Goal: Task Accomplishment & Management: Manage account settings

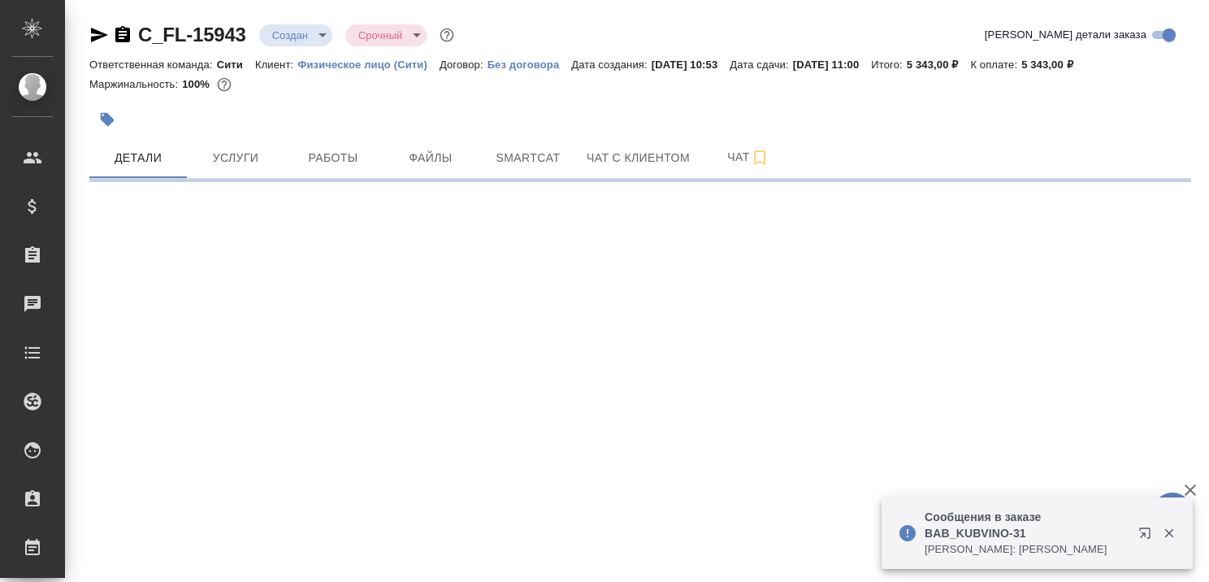
select select "RU"
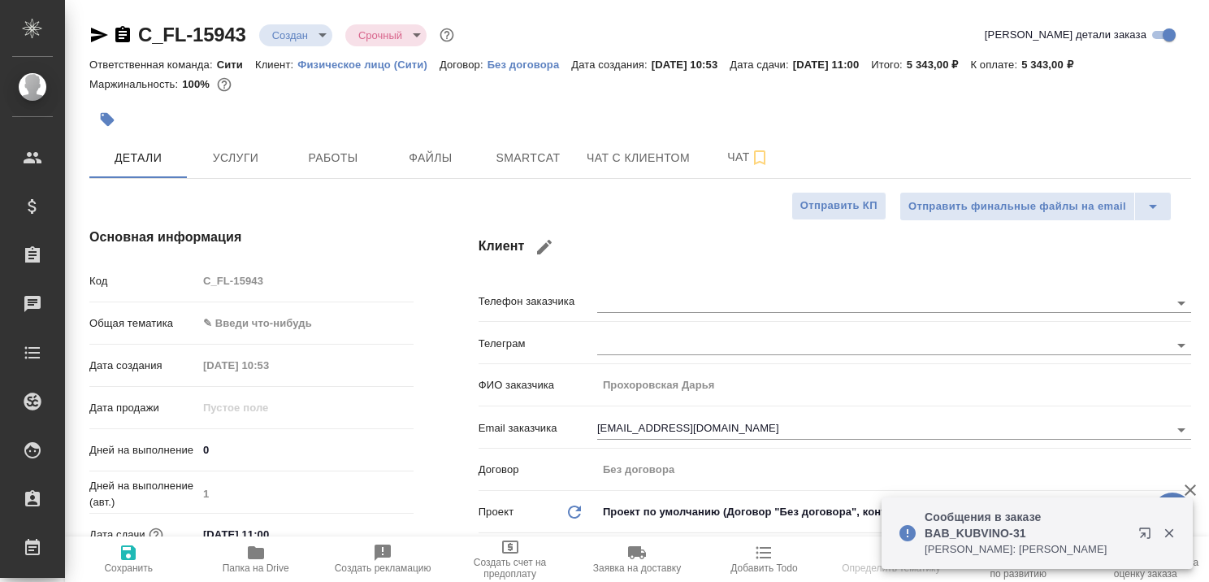
type textarea "x"
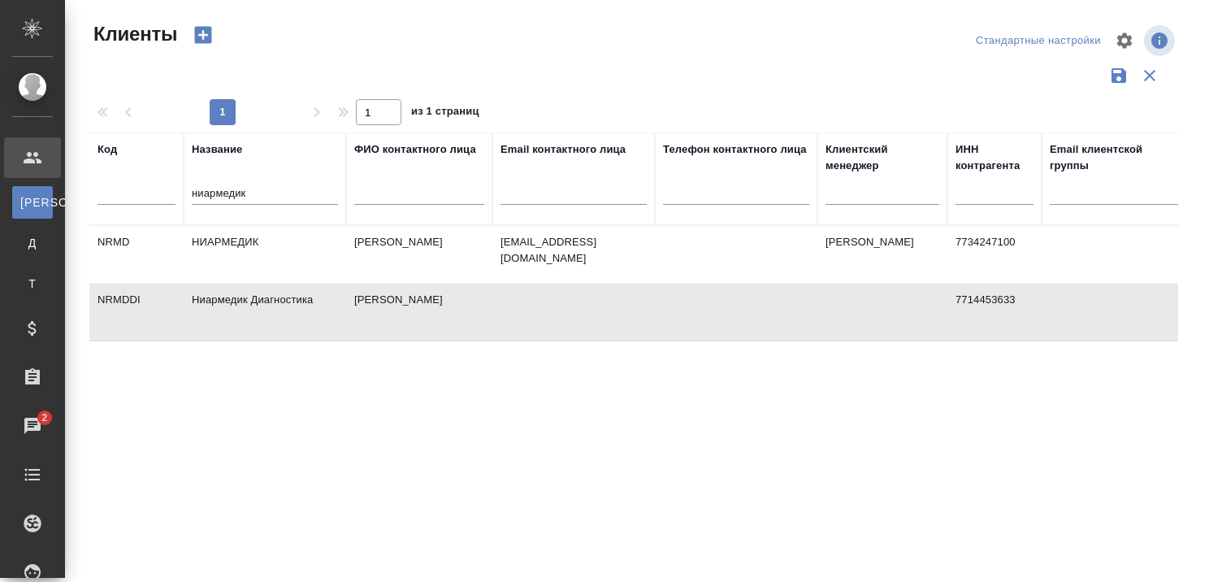
select select "RU"
drag, startPoint x: 272, startPoint y: 195, endPoint x: 186, endPoint y: 185, distance: 86.7
click at [187, 185] on th "Название ниармедик" at bounding box center [265, 178] width 163 height 93
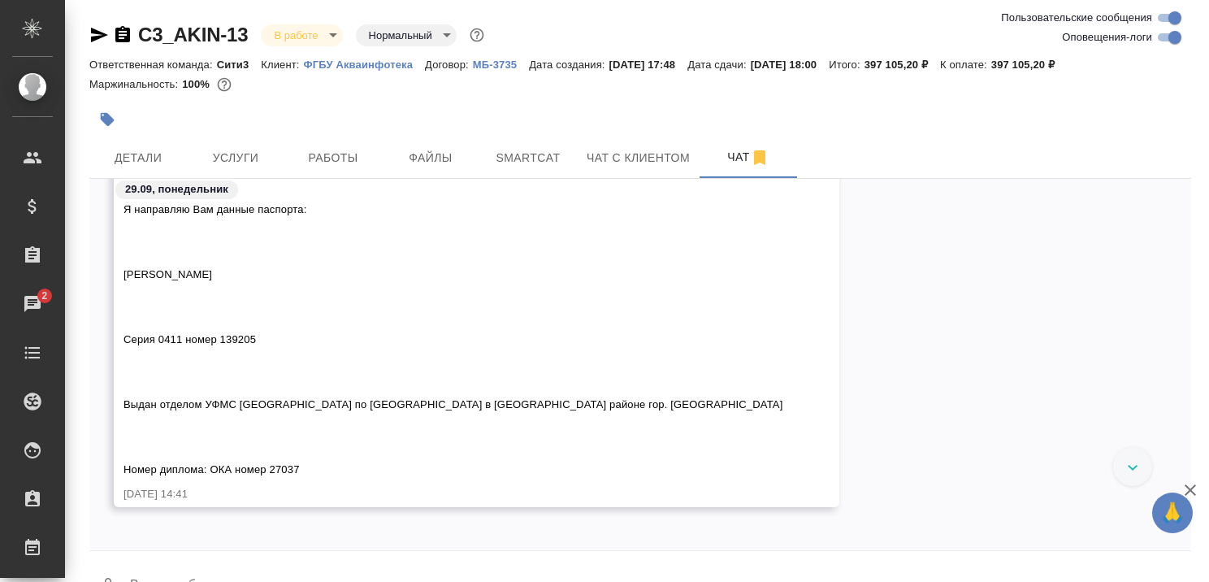
scroll to position [2281, 0]
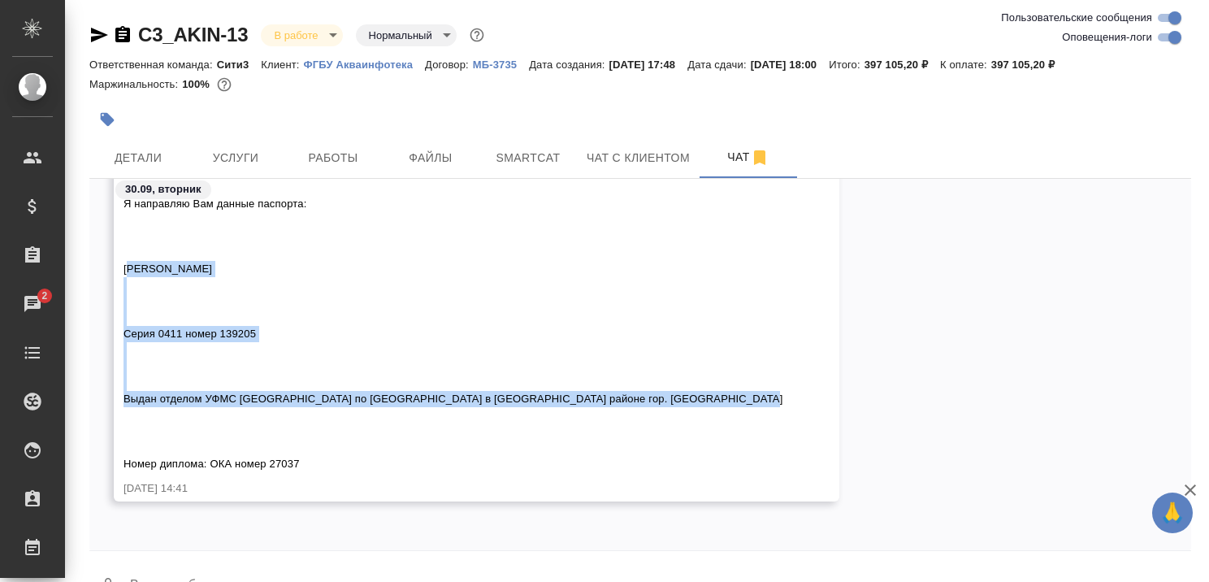
drag, startPoint x: 124, startPoint y: 267, endPoint x: 337, endPoint y: 441, distance: 275.1
click at [337, 441] on div "[PERSON_NAME] паспорта переводчика Я направляю Вам данные паспорта: [PERSON_NAM…" at bounding box center [453, 307] width 659 height 329
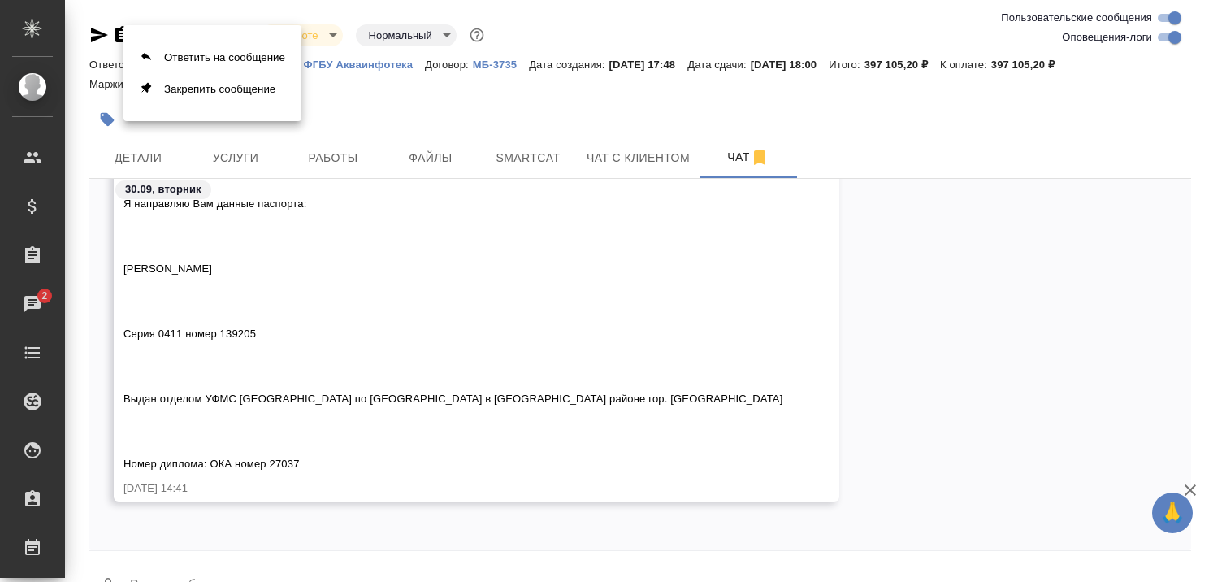
click at [132, 267] on div at bounding box center [604, 291] width 1209 height 582
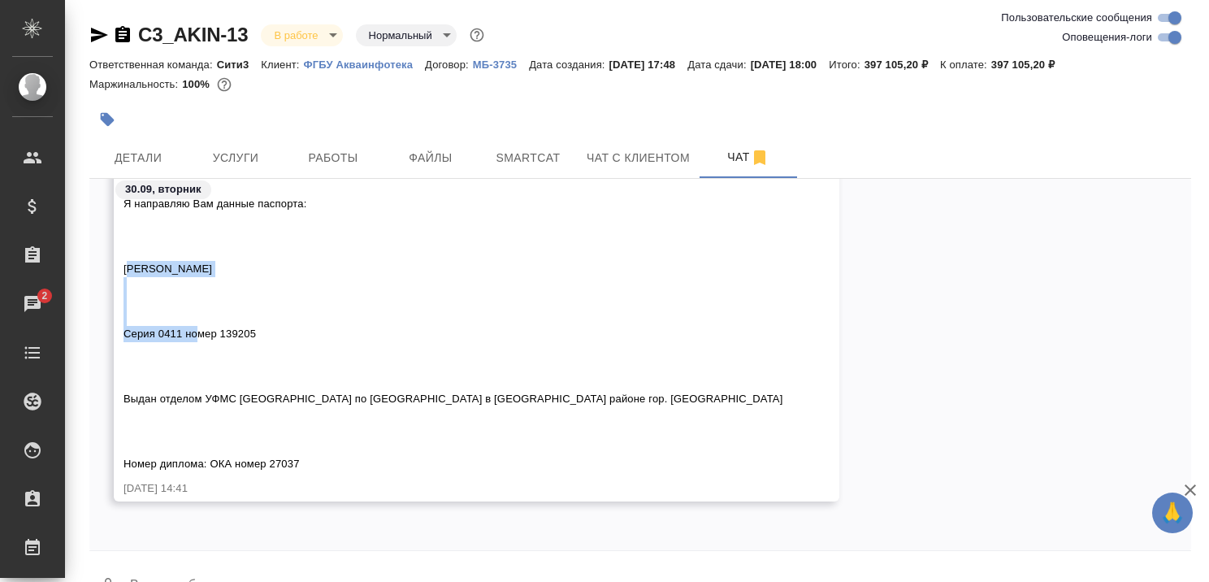
drag, startPoint x: 125, startPoint y: 265, endPoint x: 299, endPoint y: 273, distance: 174.1
click at [299, 272] on div "[PERSON_NAME] паспорта переводчика Я направляю Вам данные паспорта: [PERSON_NAM…" at bounding box center [453, 307] width 659 height 329
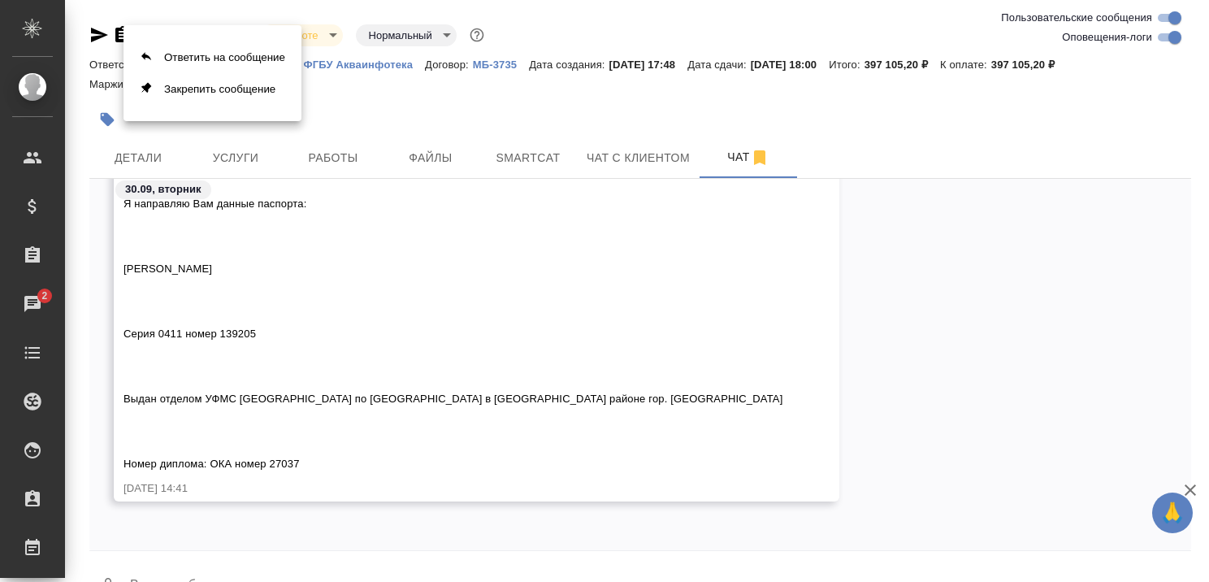
click at [241, 333] on div at bounding box center [604, 291] width 1209 height 582
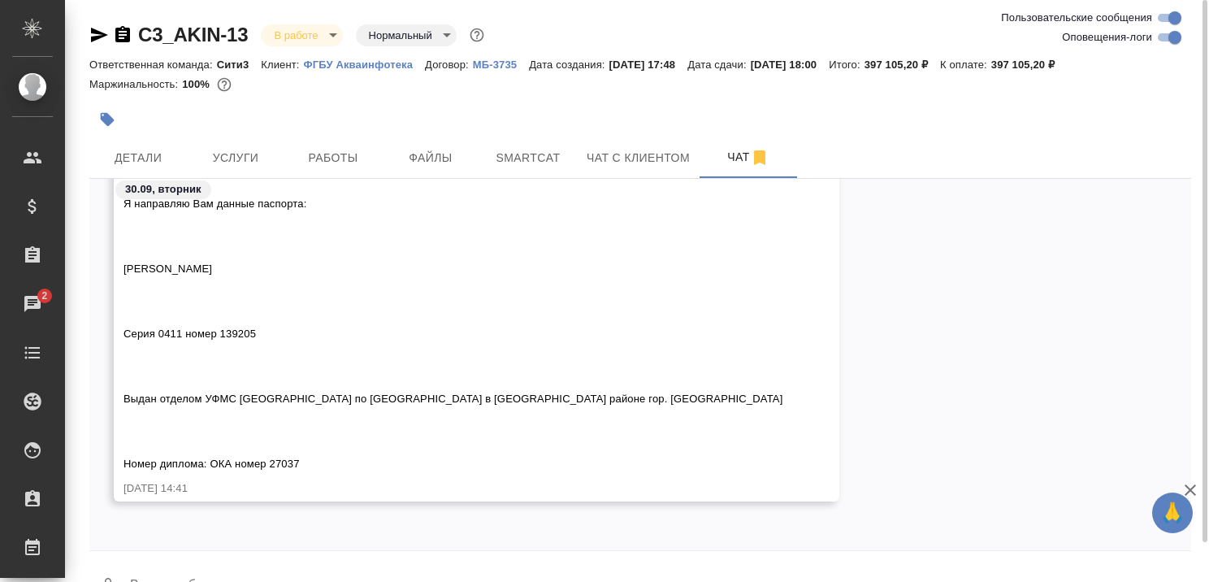
drag, startPoint x: 125, startPoint y: 263, endPoint x: 214, endPoint y: 371, distance: 139.1
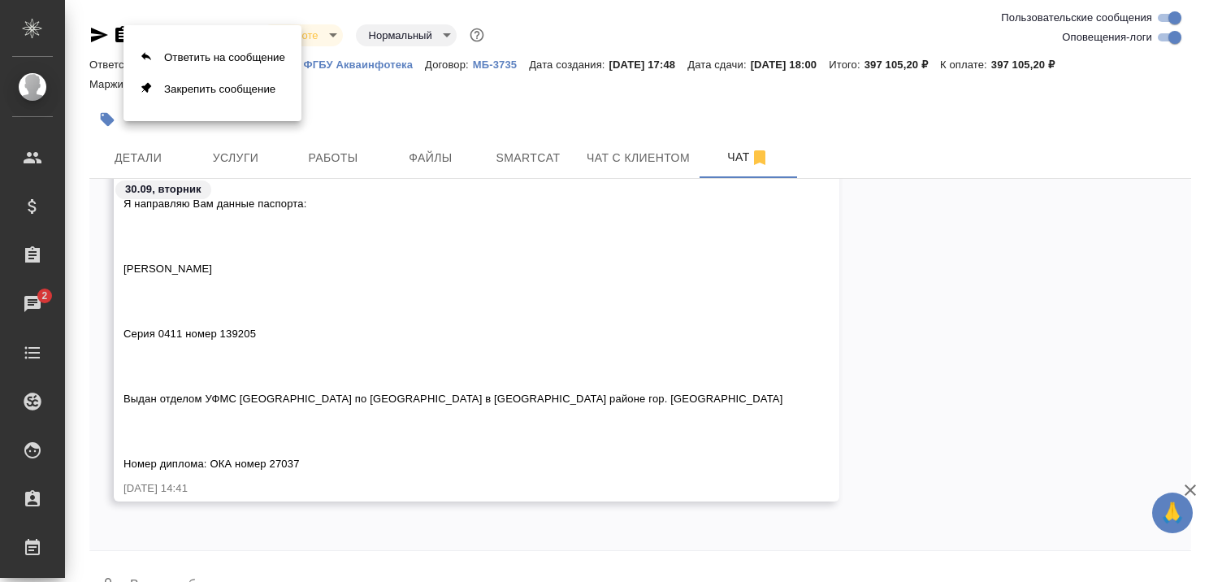
drag, startPoint x: 126, startPoint y: 270, endPoint x: 234, endPoint y: 280, distance: 108.5
click at [257, 288] on div at bounding box center [604, 291] width 1209 height 582
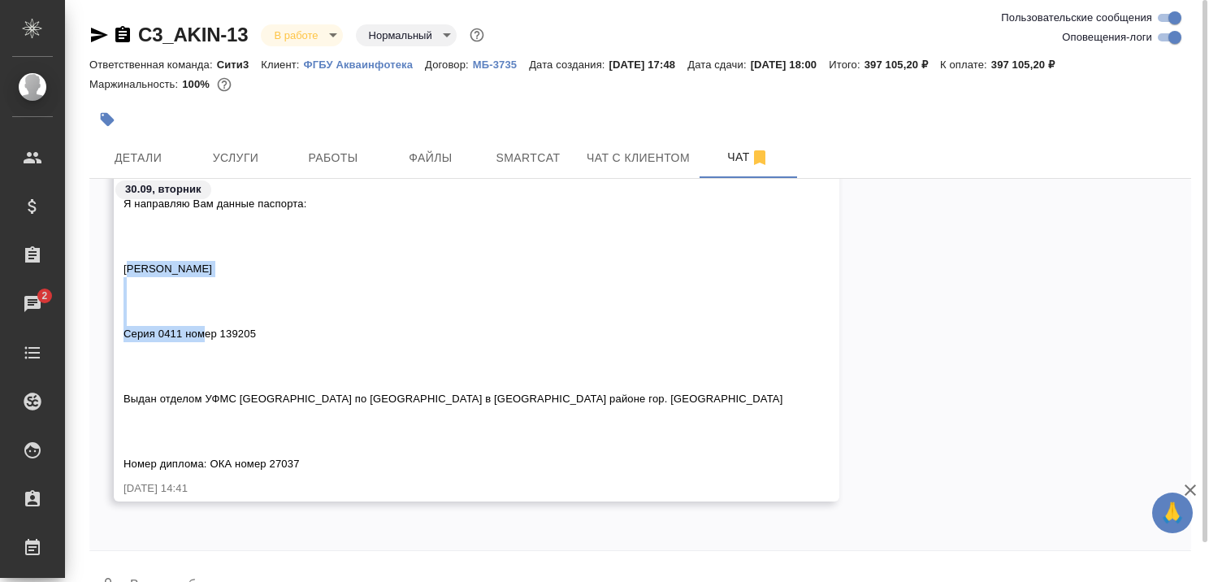
drag, startPoint x: 124, startPoint y: 268, endPoint x: 323, endPoint y: 291, distance: 199.6
click at [323, 291] on div "Каирова Бэлла Данный паспорта переводчика Я направляю Вам данные паспорта: Шата…" at bounding box center [453, 307] width 659 height 329
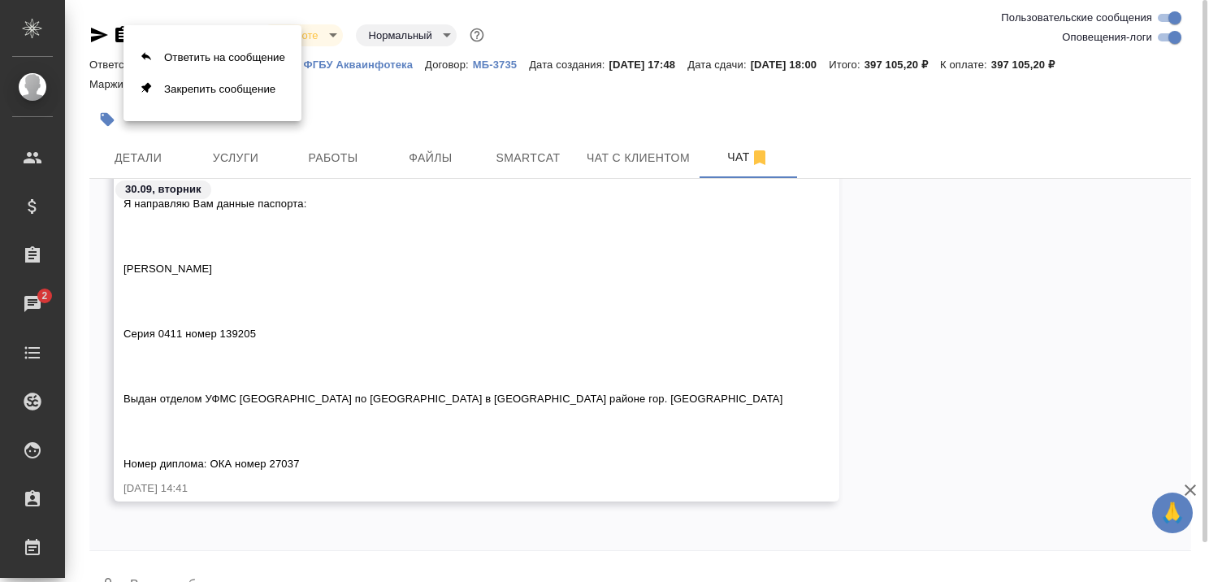
click at [280, 267] on div at bounding box center [604, 291] width 1209 height 582
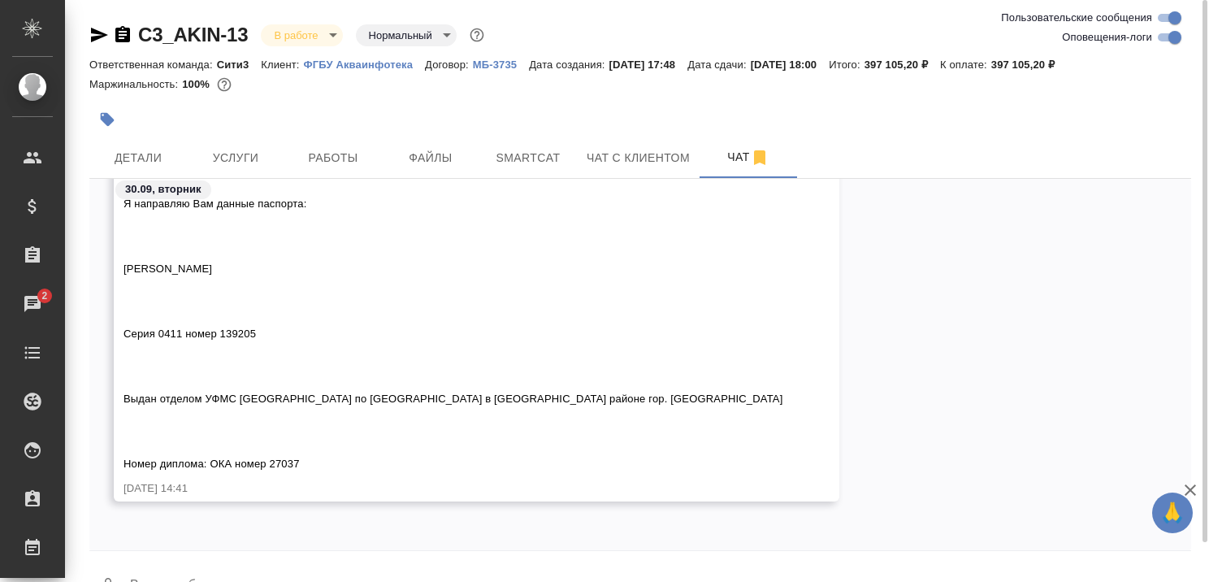
click at [844, 315] on div "Федотова Ирина Каирова Бэлла Данный паспорта переводчика Я направляю Вам данные…" at bounding box center [640, 322] width 1102 height 408
